Goal: Task Accomplishment & Management: Manage account settings

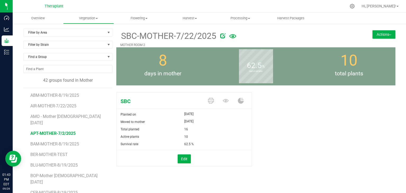
click at [47, 131] on span "APT-MOTHER-7/2/2025" at bounding box center [52, 133] width 45 height 5
click at [227, 100] on span at bounding box center [226, 100] width 15 height 9
click at [225, 101] on icon at bounding box center [226, 101] width 6 height 6
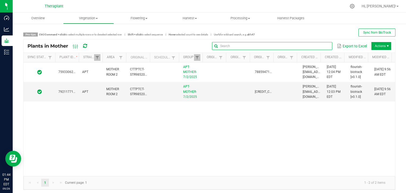
click at [312, 45] on input "text" at bounding box center [272, 46] width 120 height 8
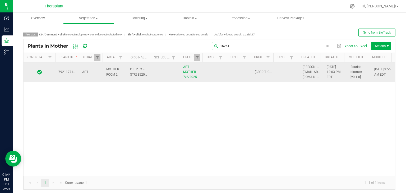
type input "16261"
click at [223, 74] on td at bounding box center [216, 72] width 24 height 20
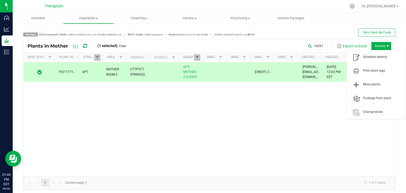
click at [380, 46] on span "Actions" at bounding box center [381, 46] width 20 height 8
click at [382, 59] on span "Schedule destroy" at bounding box center [383, 57] width 40 height 4
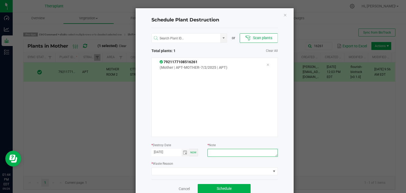
click at [215, 151] on textarea at bounding box center [242, 153] width 70 height 8
type textarea "end of mother run"
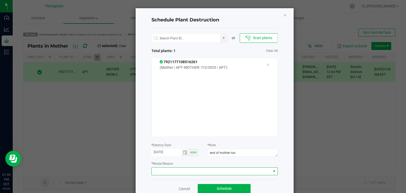
click at [189, 171] on span at bounding box center [211, 171] width 119 height 7
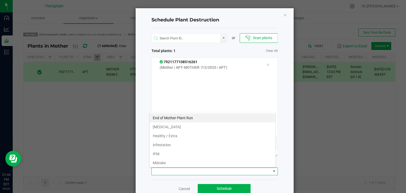
scroll to position [8, 126]
click at [162, 119] on li "End of Mother Plant Run" at bounding box center [213, 117] width 126 height 9
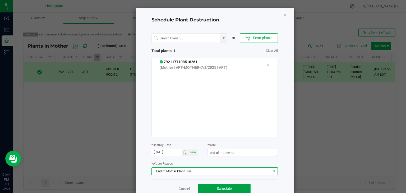
click at [227, 189] on span "Schedule" at bounding box center [224, 188] width 15 height 4
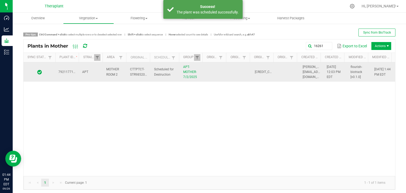
click at [218, 76] on td at bounding box center [216, 72] width 24 height 20
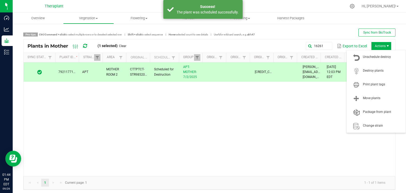
click at [378, 45] on span "Actions" at bounding box center [381, 46] width 20 height 8
click at [378, 71] on span "Destroy plants" at bounding box center [383, 70] width 40 height 4
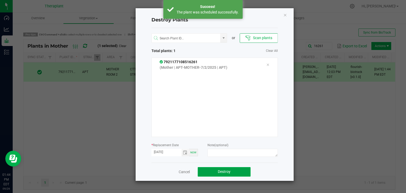
click at [226, 172] on span "Destroy" at bounding box center [224, 171] width 13 height 4
